Goal: Information Seeking & Learning: Find specific fact

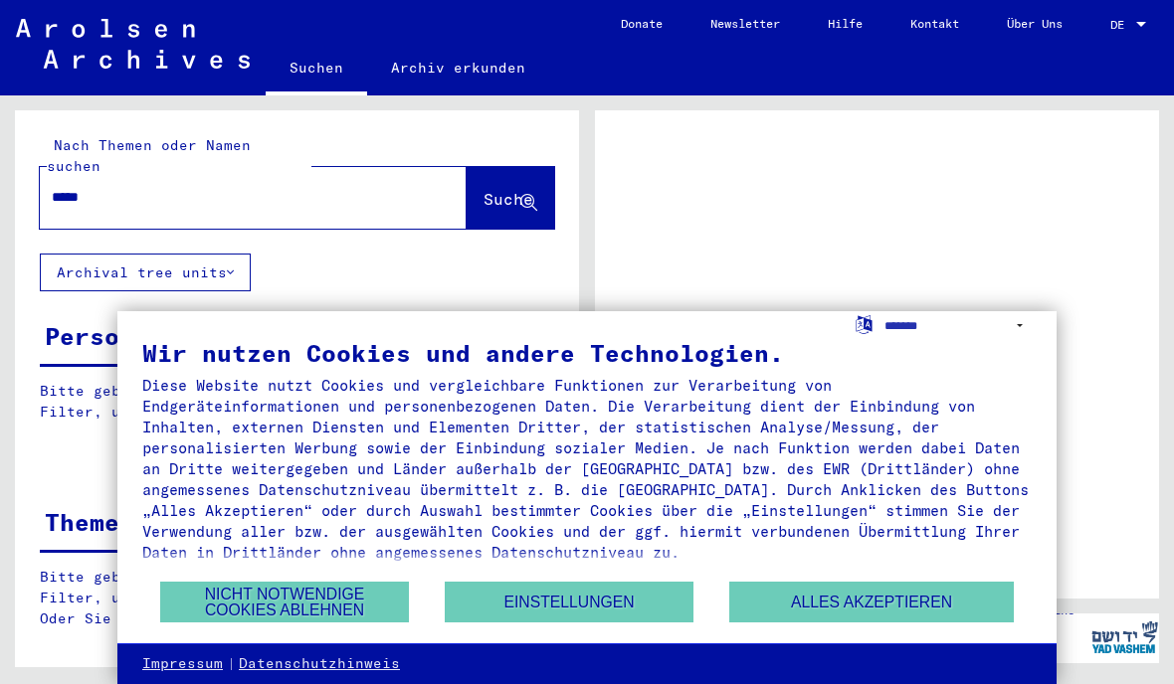
scroll to position [84, 0]
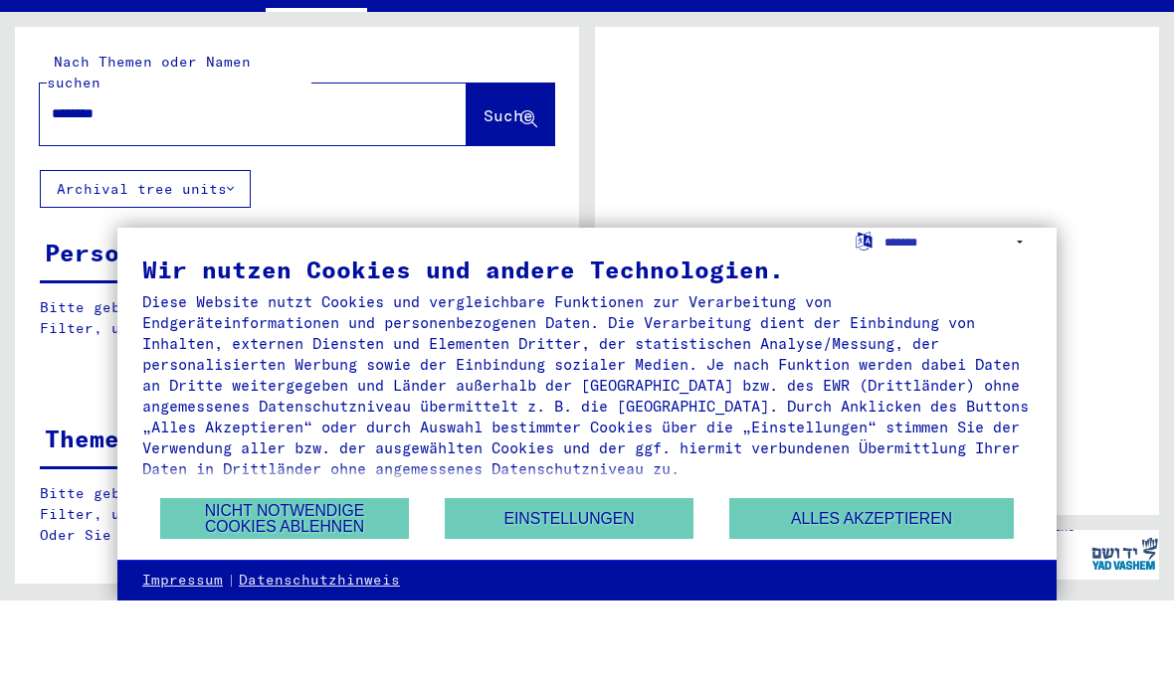
type input "********"
click at [507, 189] on span "Suche" at bounding box center [508, 199] width 50 height 20
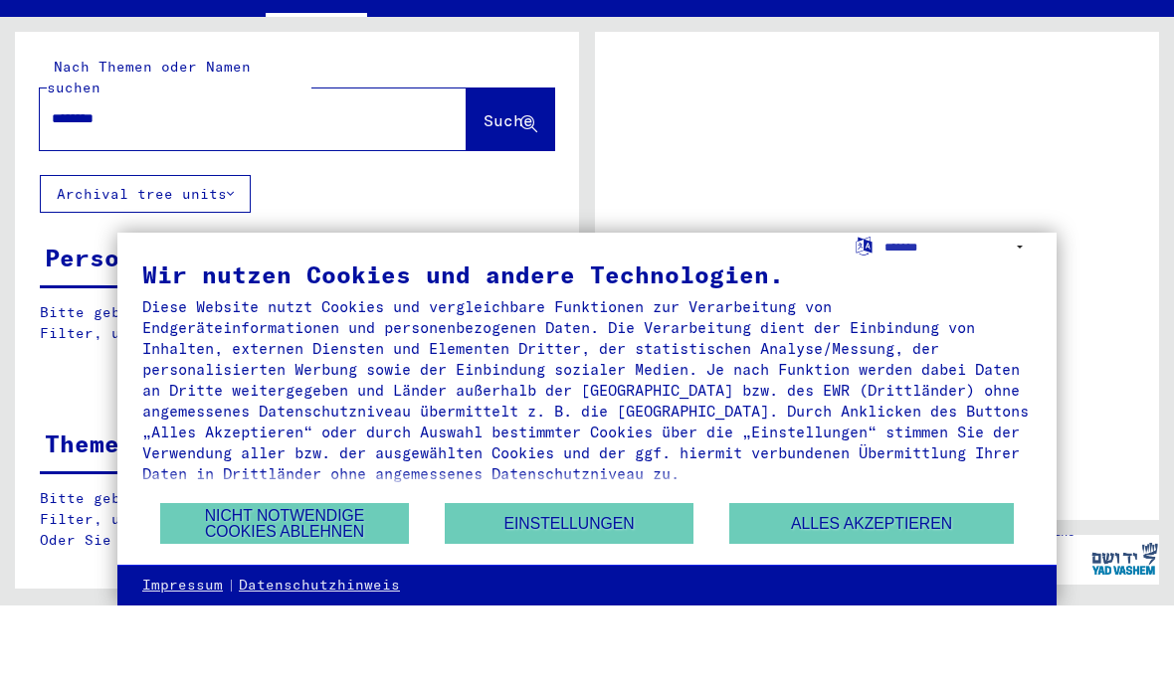
click at [553, 167] on button "Suche" at bounding box center [510, 198] width 88 height 62
click at [504, 189] on span "Suche" at bounding box center [508, 199] width 50 height 20
click at [834, 582] on button "Alles akzeptieren" at bounding box center [871, 602] width 284 height 41
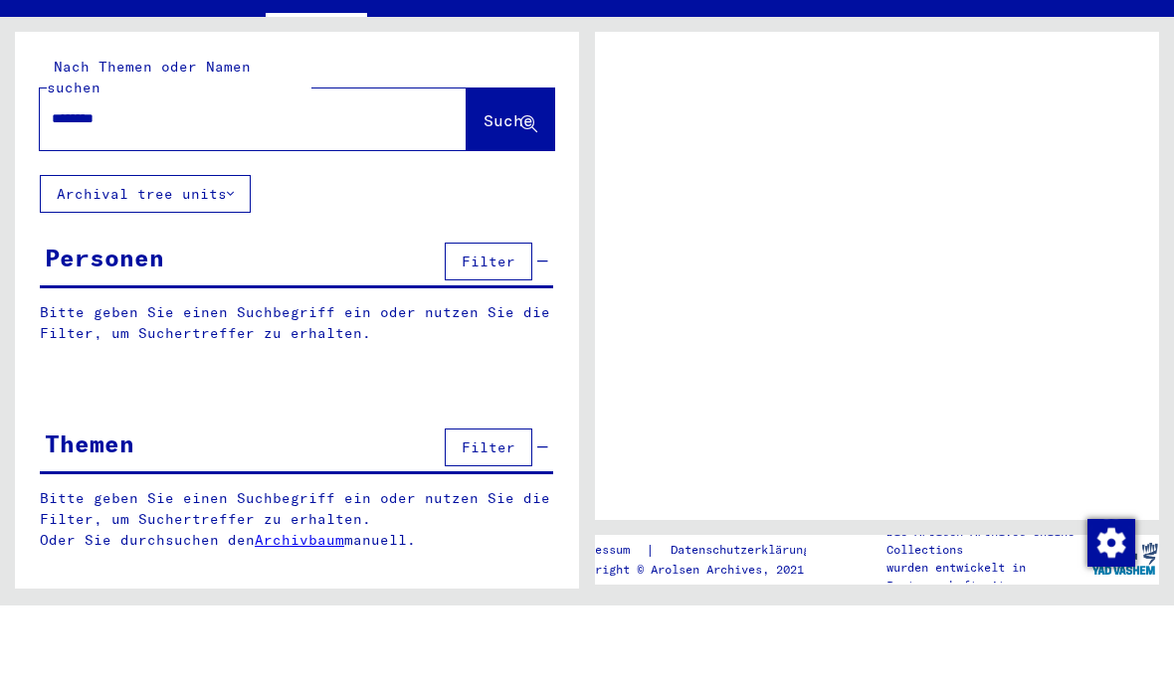
click at [528, 195] on icon at bounding box center [528, 203] width 17 height 17
click at [530, 195] on icon at bounding box center [528, 203] width 17 height 17
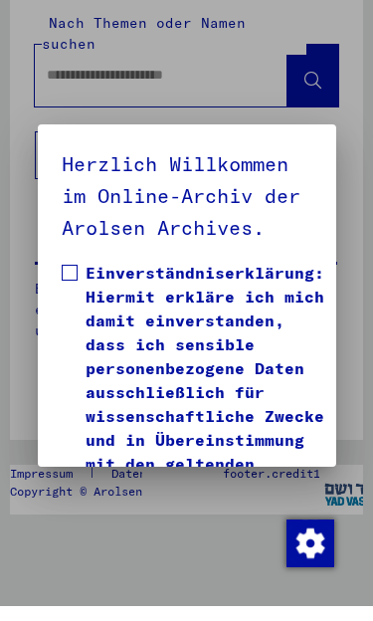
scroll to position [1, 0]
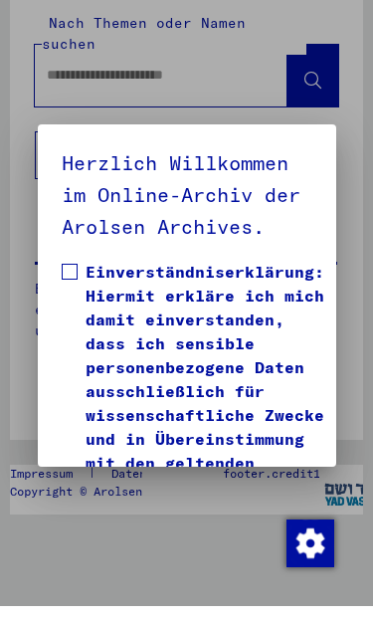
click at [232, 363] on span "Einverständniserklärung: Hiermit erkläre ich mich damit einverstanden, dass ich…" at bounding box center [205, 490] width 239 height 430
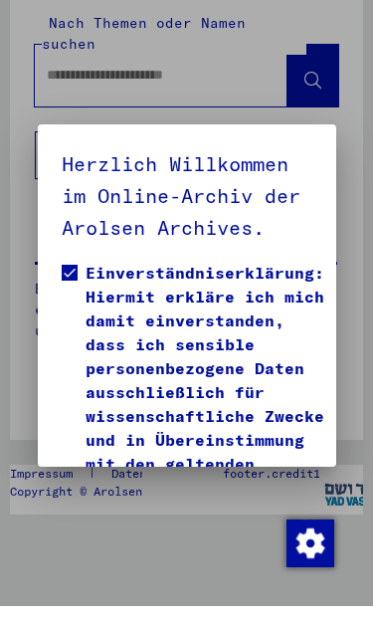
click at [195, 320] on span "Einverständniserklärung: Hiermit erkläre ich mich damit einverstanden, dass ich…" at bounding box center [205, 490] width 239 height 430
click at [220, 344] on span "Einverständniserklärung: Hiermit erkläre ich mich damit einverstanden, dass ich…" at bounding box center [205, 490] width 239 height 430
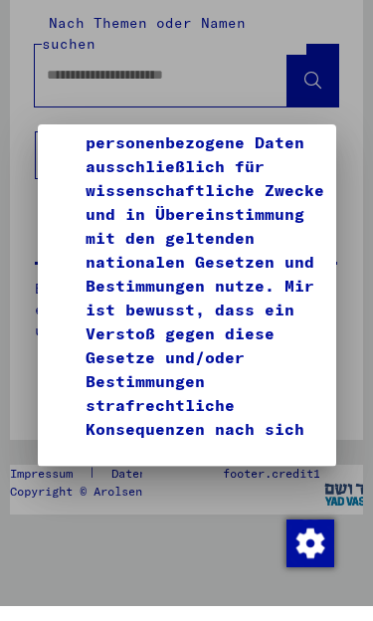
scroll to position [307, 0]
click at [164, 489] on button "Ich stimme zu" at bounding box center [128, 513] width 132 height 48
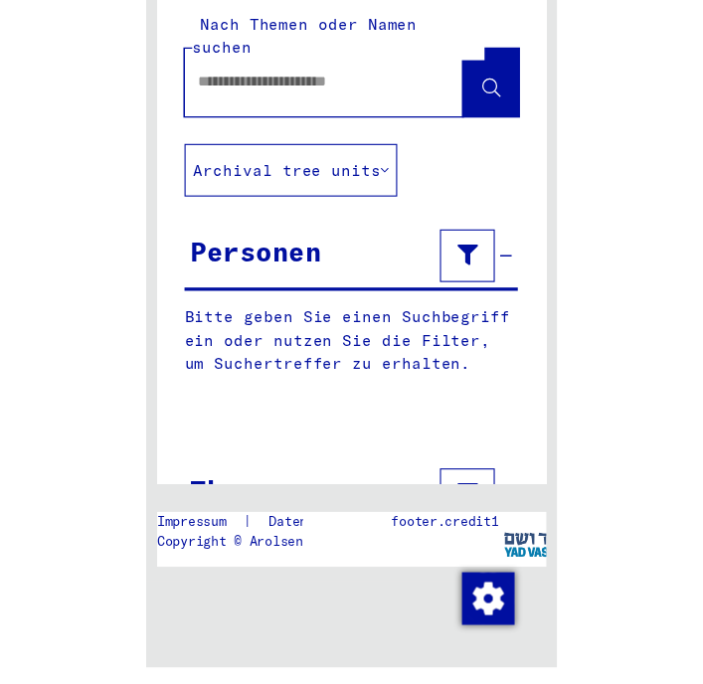
scroll to position [0, 0]
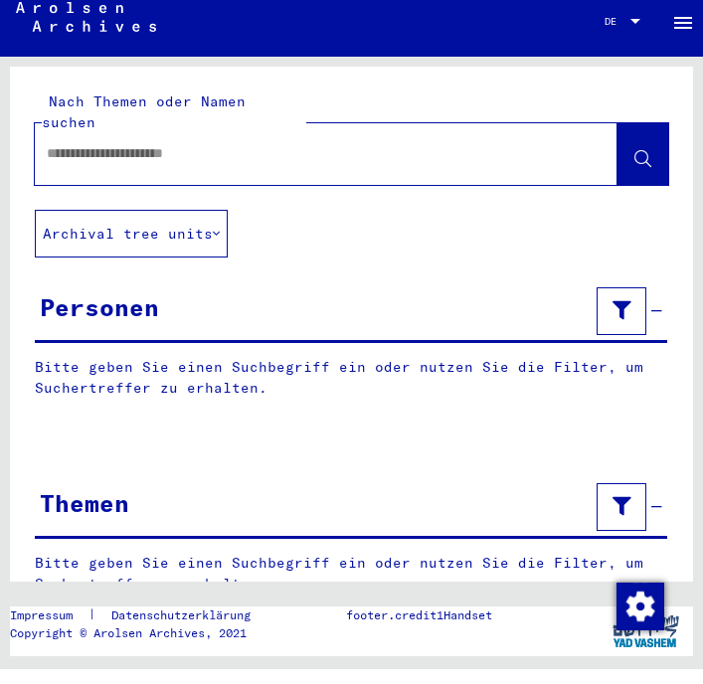
click at [468, 138] on div at bounding box center [326, 169] width 583 height 62
click at [364, 158] on input "text" at bounding box center [308, 168] width 523 height 21
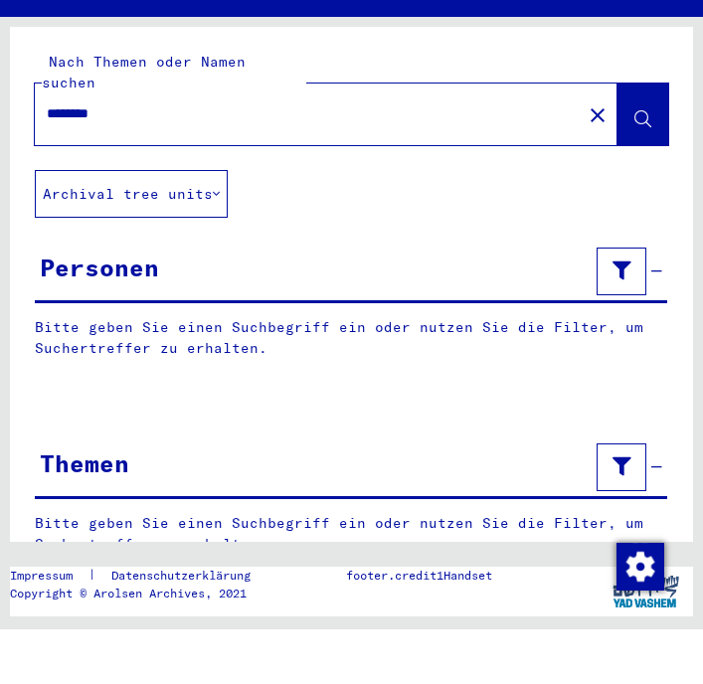
type input "********"
click at [371, 135] on div "Nach Themen oder Namen suchen ******** close" at bounding box center [351, 153] width 683 height 143
click at [652, 138] on button at bounding box center [643, 169] width 51 height 62
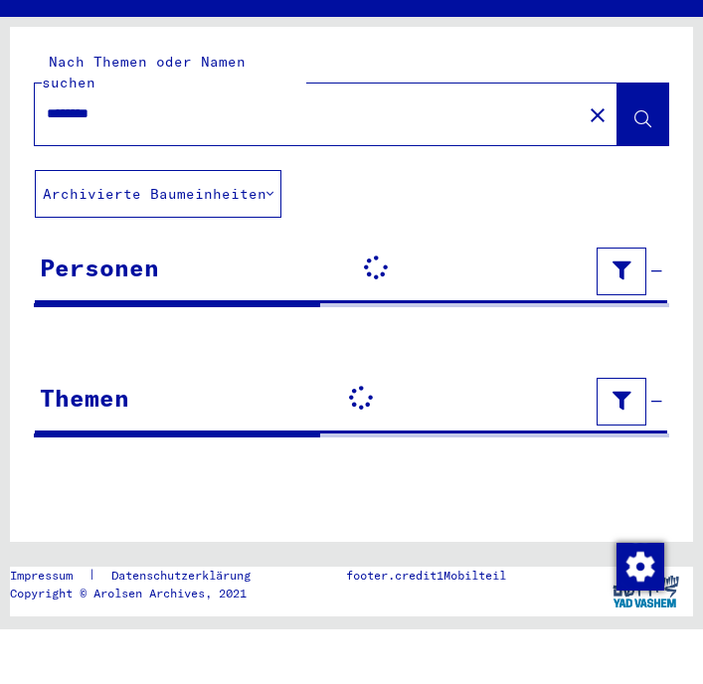
click at [644, 138] on button at bounding box center [643, 169] width 51 height 62
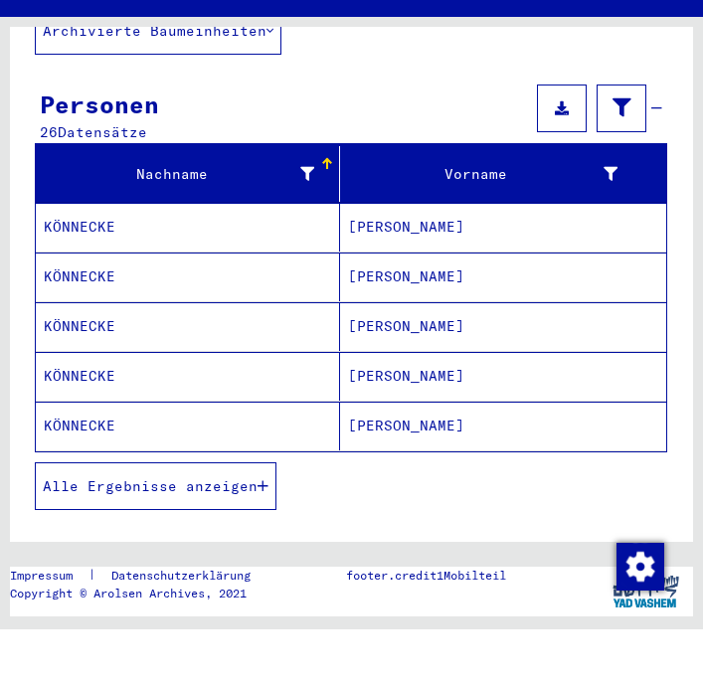
scroll to position [164, 0]
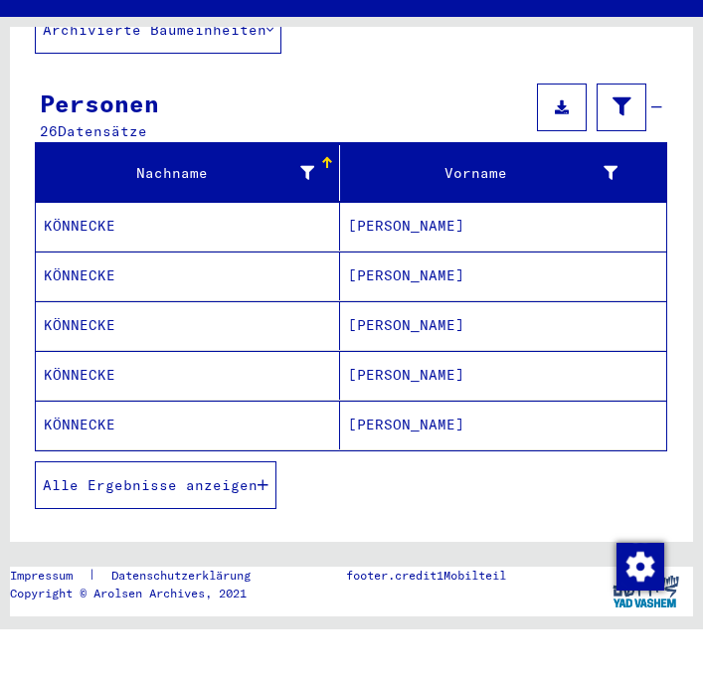
click at [189, 516] on button "Alle Ergebnisse anzeigen" at bounding box center [156, 540] width 242 height 48
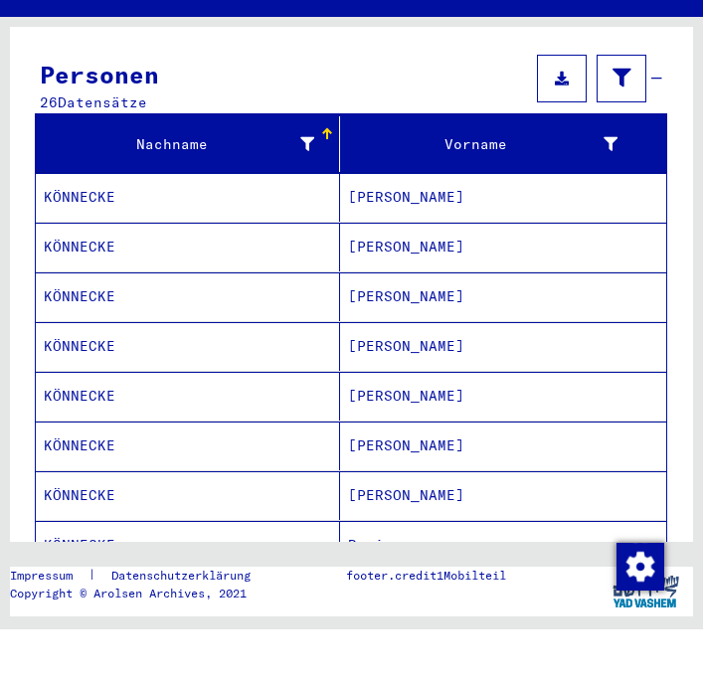
scroll to position [181, 0]
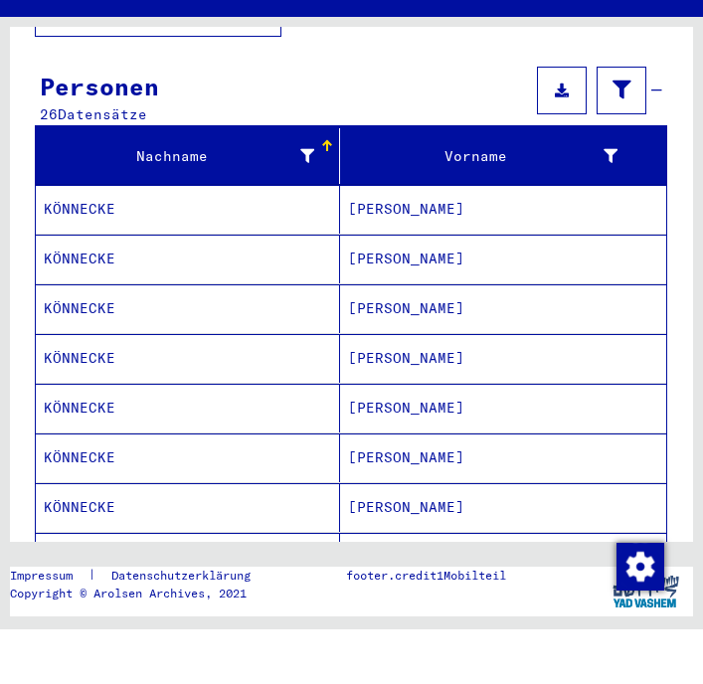
click at [601, 240] on mat-cell "[PERSON_NAME]" at bounding box center [503, 264] width 327 height 49
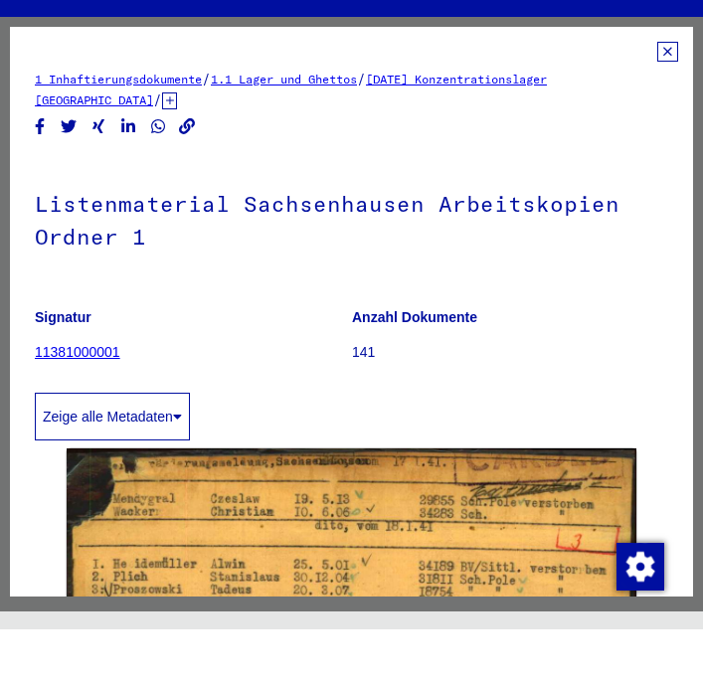
click at [669, 96] on icon at bounding box center [667, 106] width 21 height 20
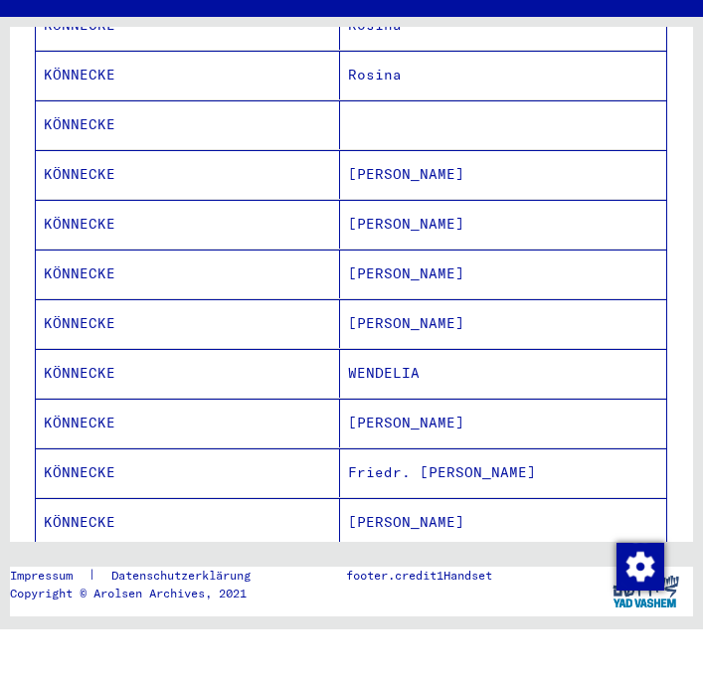
scroll to position [776, 0]
